Goal: Information Seeking & Learning: Learn about a topic

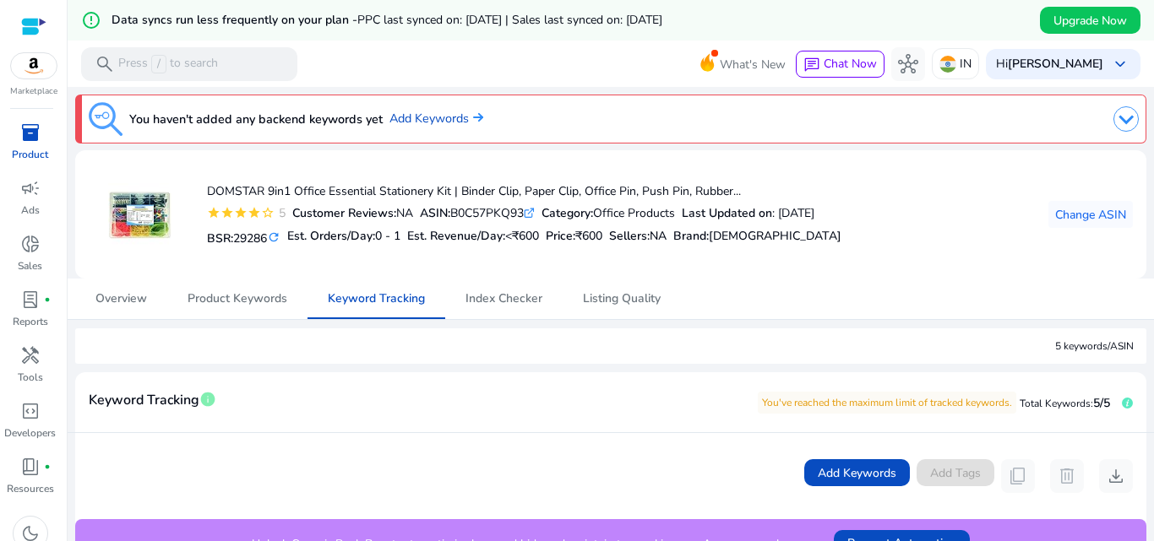
click at [1121, 116] on img at bounding box center [1125, 118] width 25 height 25
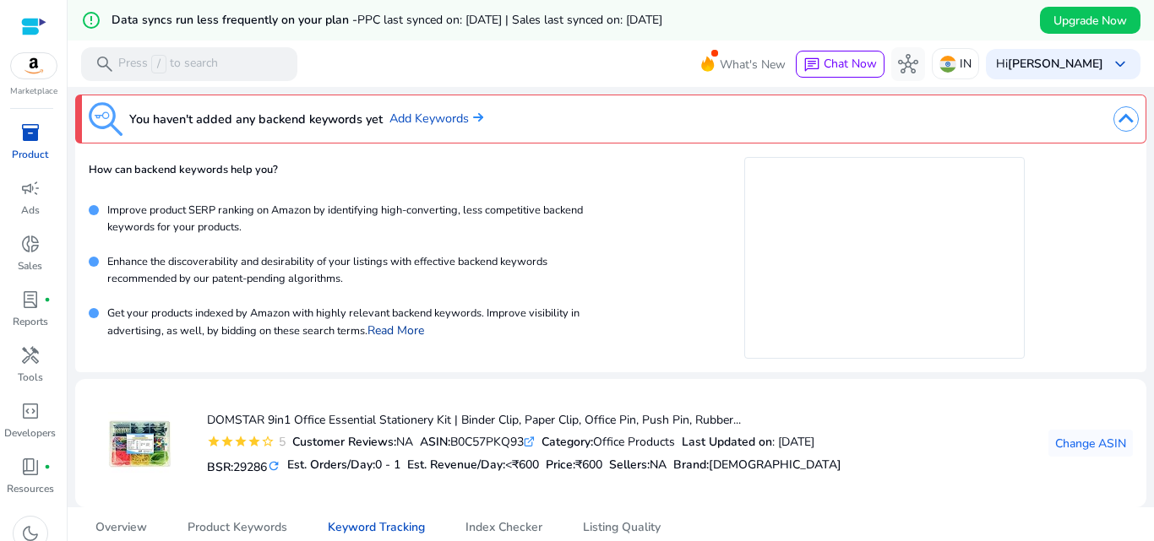
click at [416, 332] on link "Read More" at bounding box center [395, 331] width 57 height 16
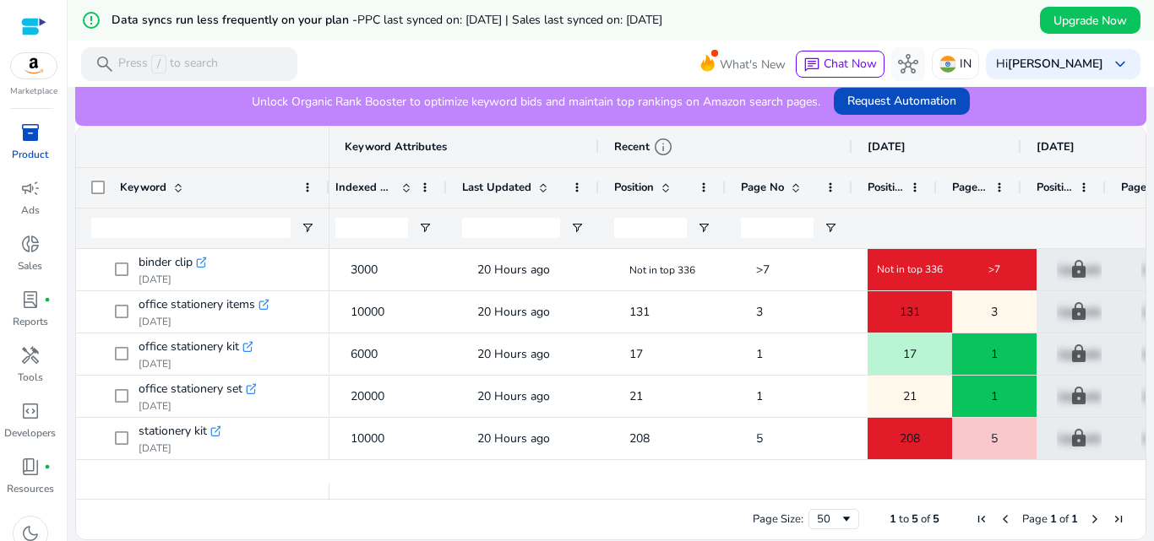
scroll to position [0, 305]
